Goal: Find specific page/section: Find specific page/section

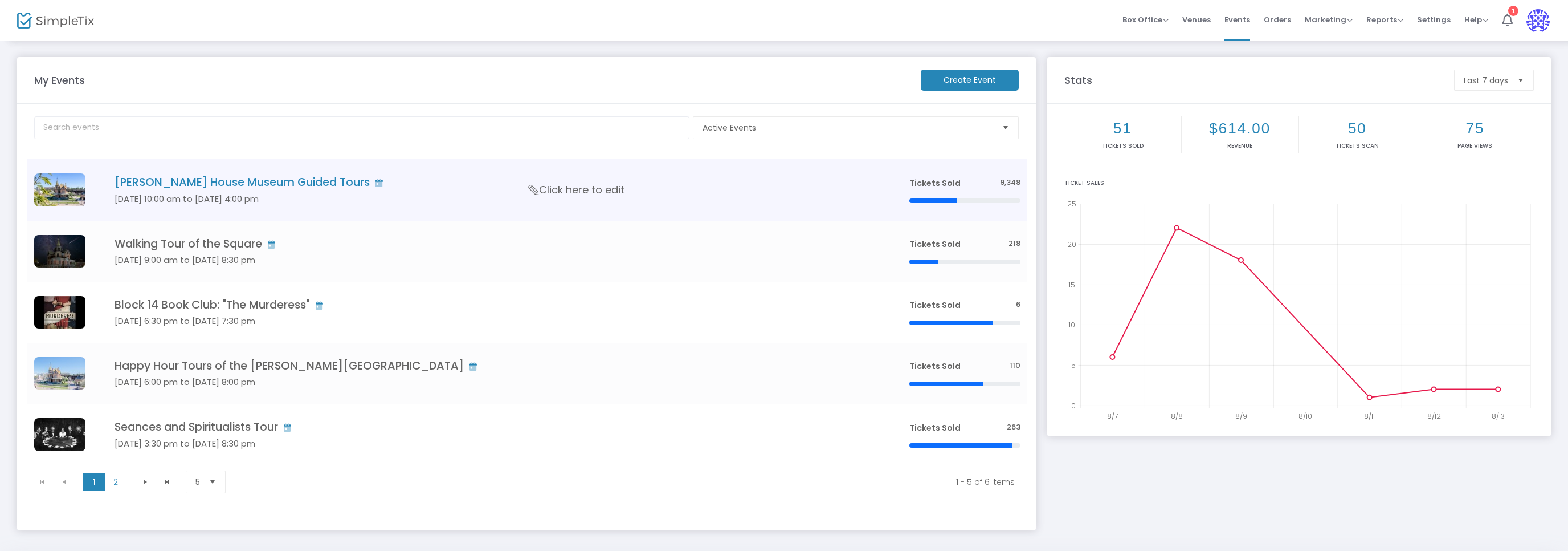
click at [156, 187] on h4 "[PERSON_NAME] House Museum Guided Tours" at bounding box center [495, 181] width 761 height 13
